Goal: Communication & Community: Ask a question

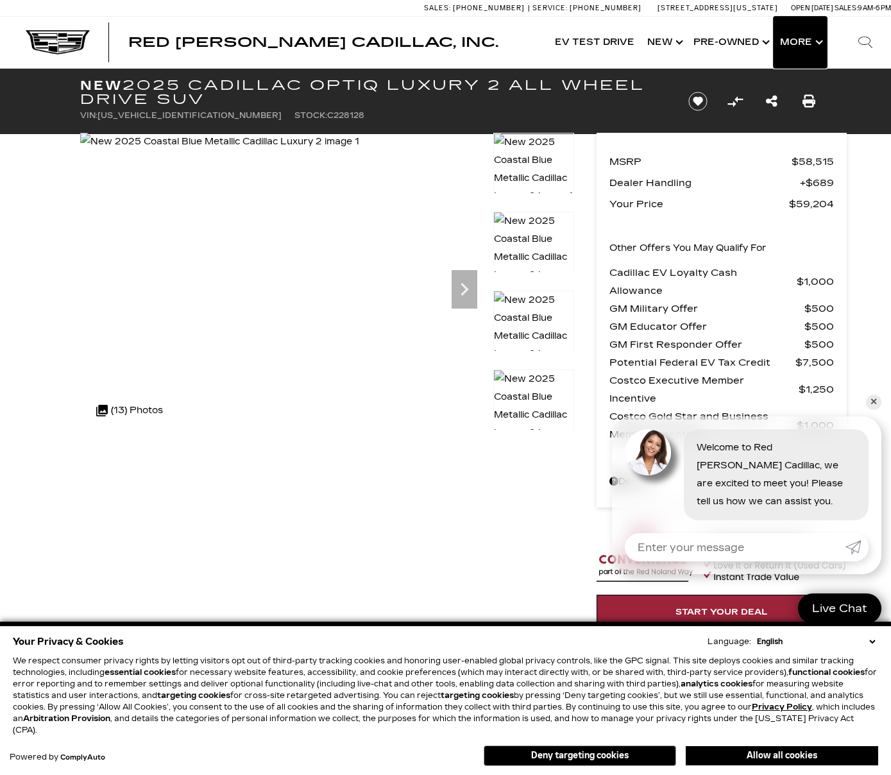
click at [815, 44] on button "Show More" at bounding box center [800, 42] width 53 height 51
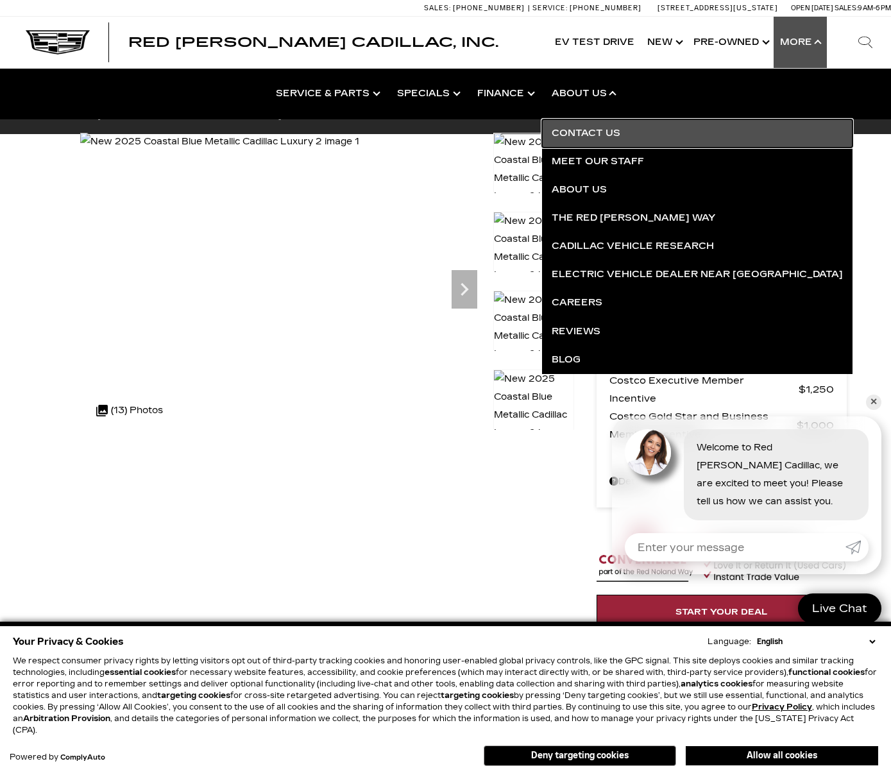
click at [583, 130] on link "Contact Us" at bounding box center [697, 133] width 311 height 28
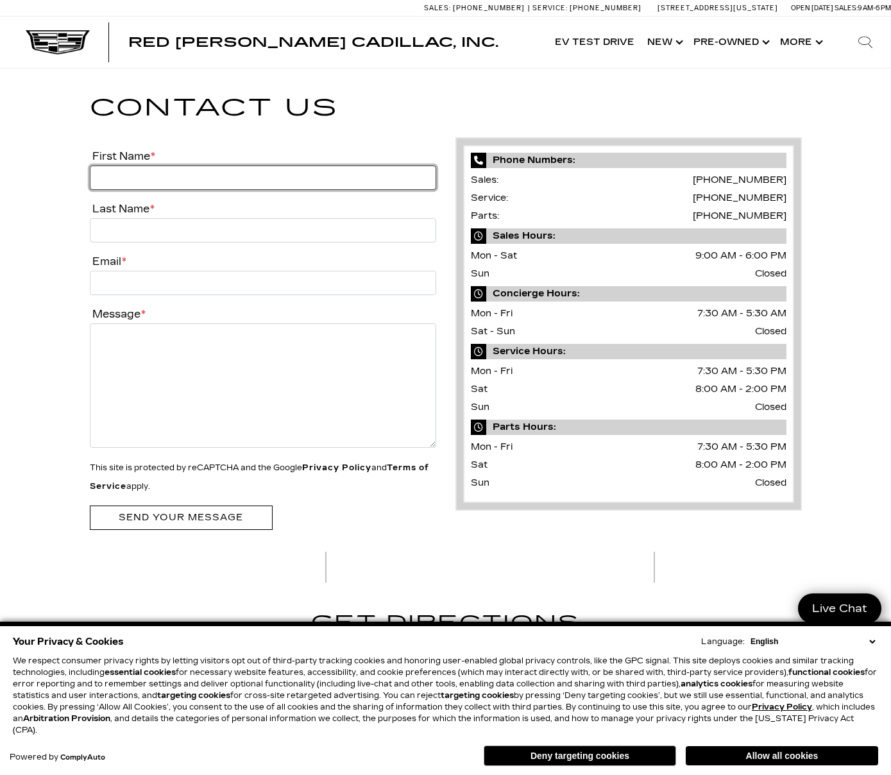
click at [200, 175] on input "First Name *" at bounding box center [263, 178] width 346 height 24
type input "[PERSON_NAME]"
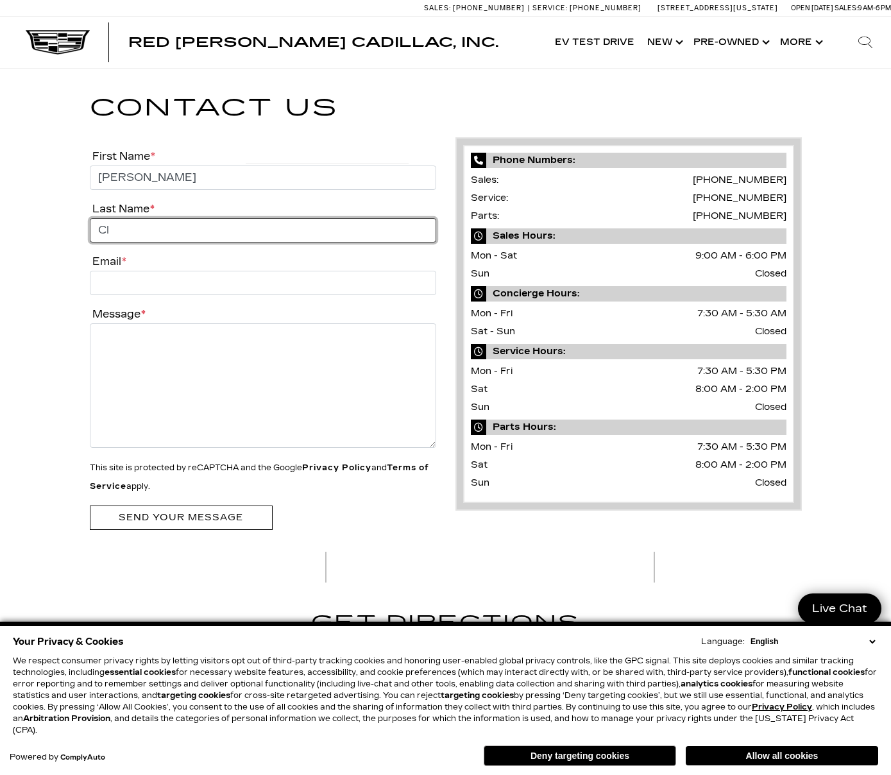
type input "Cl"
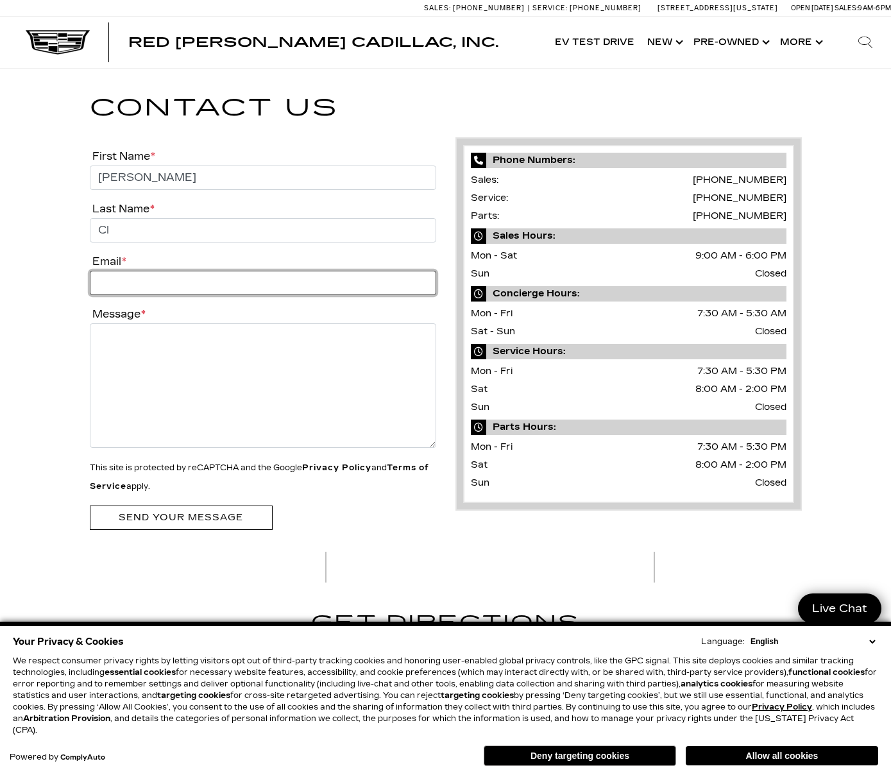
click at [107, 285] on input "Email *" at bounding box center [263, 283] width 346 height 24
click at [107, 286] on input "Email *" at bounding box center [263, 283] width 346 height 24
paste input "[EMAIL_ADDRESS][DOMAIN_NAME]"
type input "[EMAIL_ADDRESS][DOMAIN_NAME]"
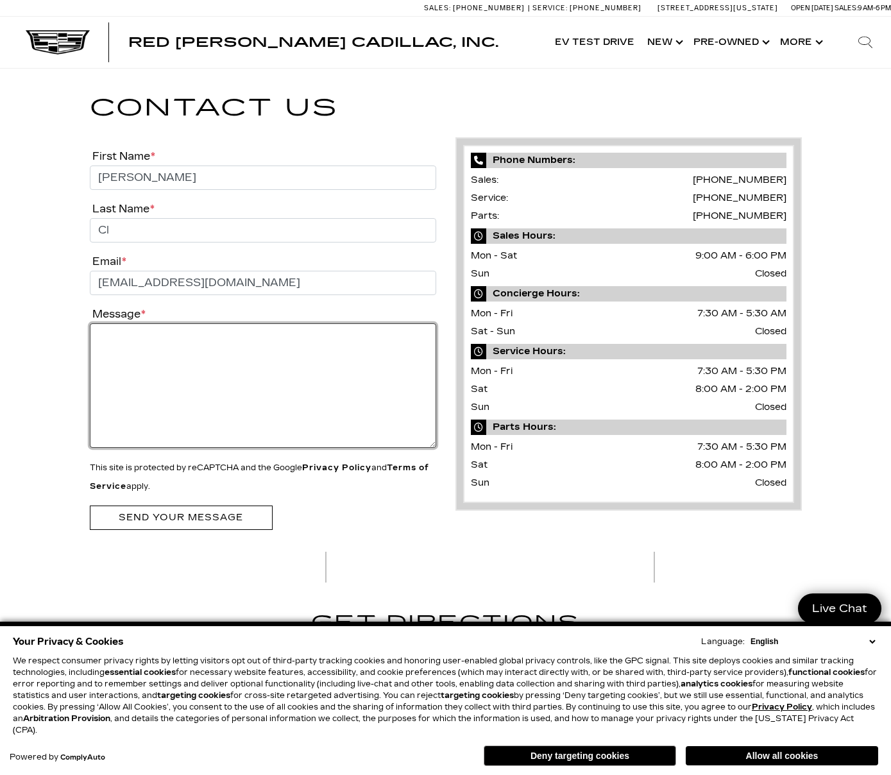
click at [96, 364] on textarea "Message *" at bounding box center [263, 385] width 346 height 124
type textarea "interested in 2025 Cadillac Optiq"
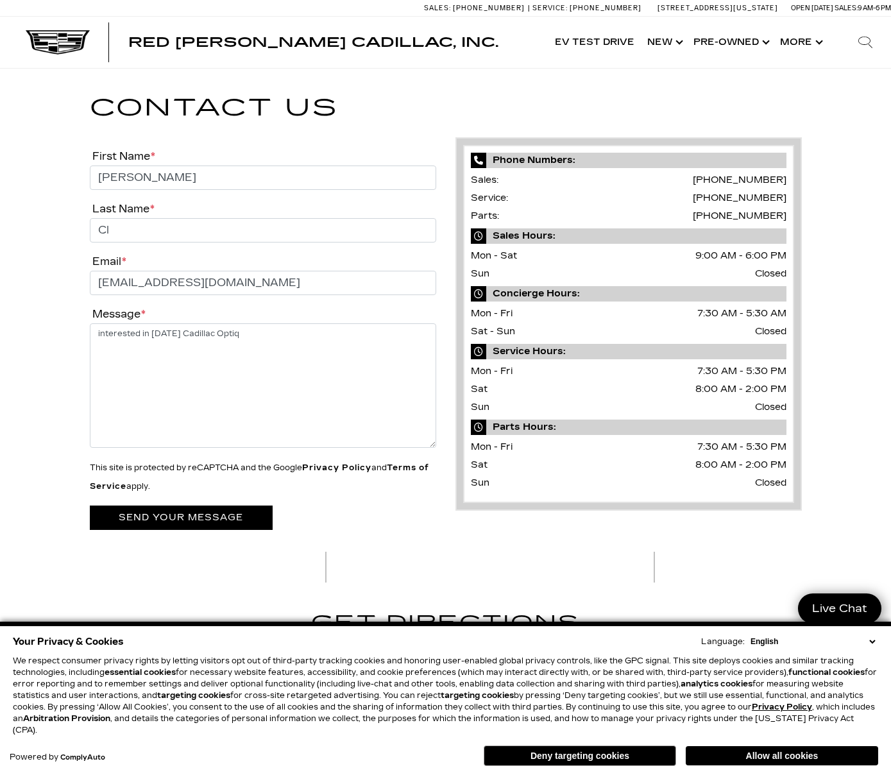
click at [101, 529] on input "Send your message" at bounding box center [181, 518] width 183 height 24
